Goal: Check status: Check status

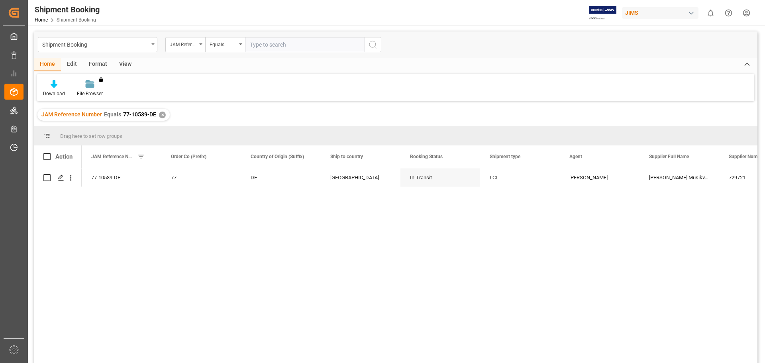
click at [162, 117] on div "✕" at bounding box center [162, 115] width 7 height 7
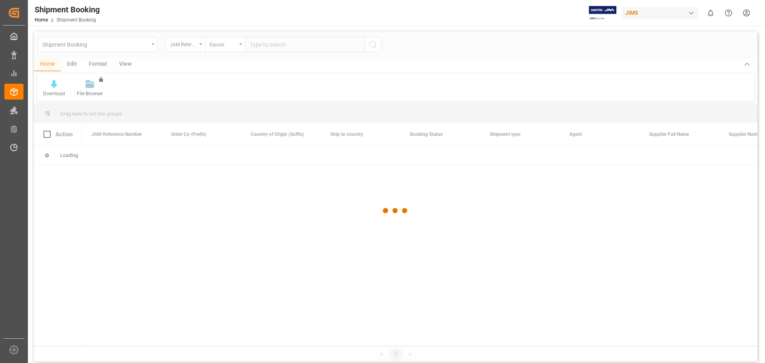
click at [296, 43] on div at bounding box center [396, 210] width 724 height 358
click at [283, 45] on input "text" at bounding box center [305, 44] width 120 height 15
paste input "77-10207-CN"
type input "77-10207-CN"
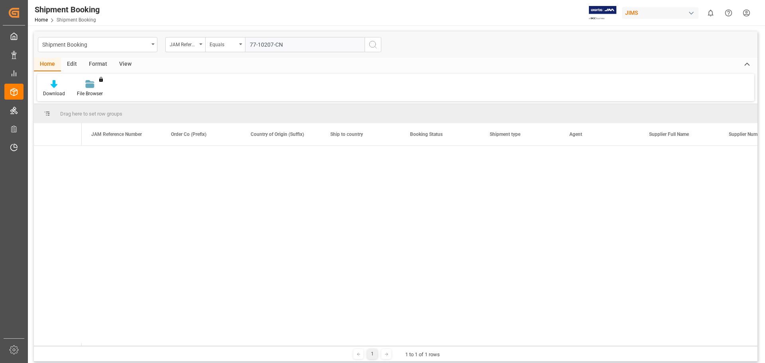
click at [373, 46] on icon "search button" at bounding box center [373, 45] width 10 height 10
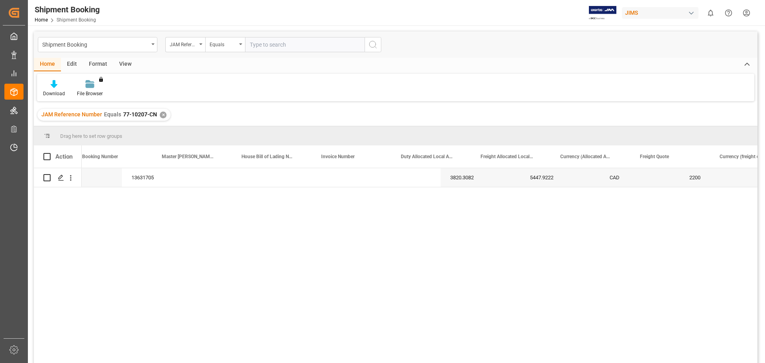
scroll to position [0, 1514]
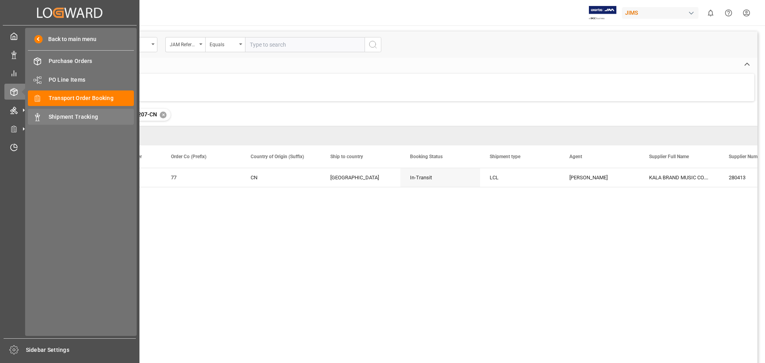
click at [67, 119] on span "Shipment Tracking" at bounding box center [92, 117] width 86 height 8
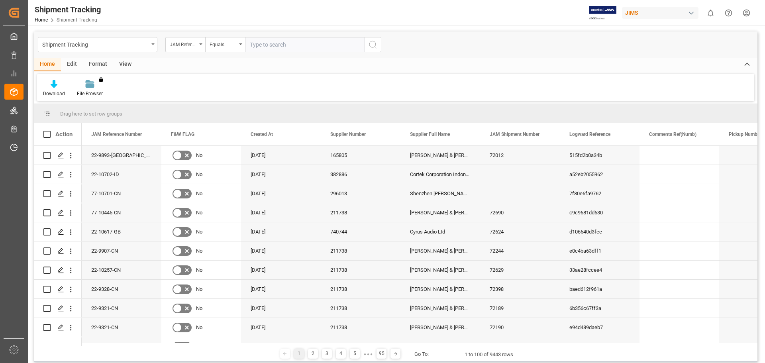
click at [296, 45] on input "text" at bounding box center [305, 44] width 120 height 15
paste input "77-10207-CN"
type input "77-10207-CN"
click at [371, 45] on icon "search button" at bounding box center [373, 45] width 10 height 10
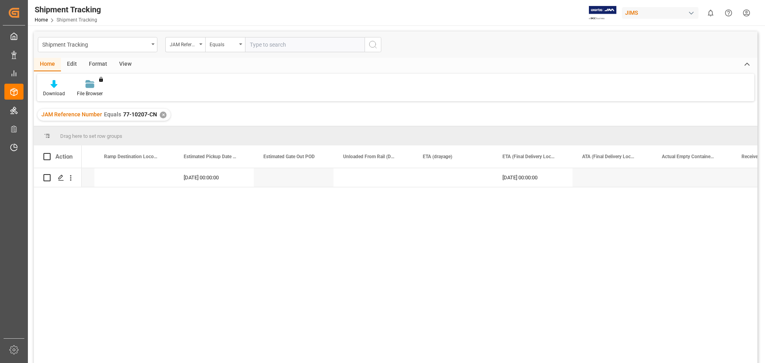
click at [641, 210] on div "[DATE] 00:00:00 [DATE] 00:00:00" at bounding box center [420, 268] width 676 height 200
